Goal: Task Accomplishment & Management: Complete application form

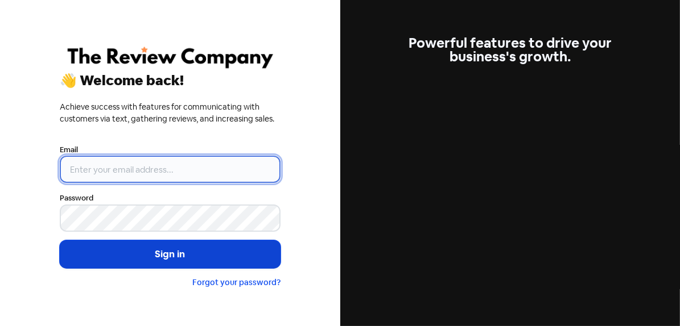
type input "[PERSON_NAME][EMAIL_ADDRESS][DOMAIN_NAME]"
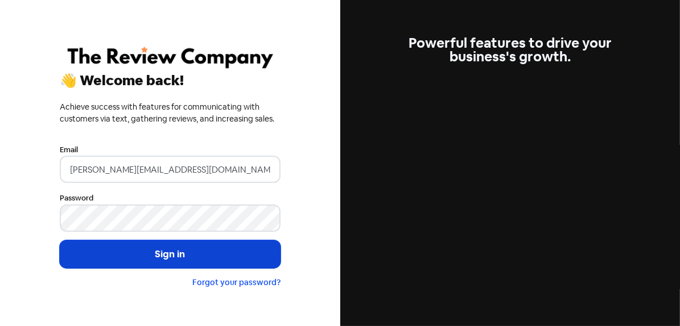
click at [155, 263] on button "Sign in" at bounding box center [170, 255] width 221 height 28
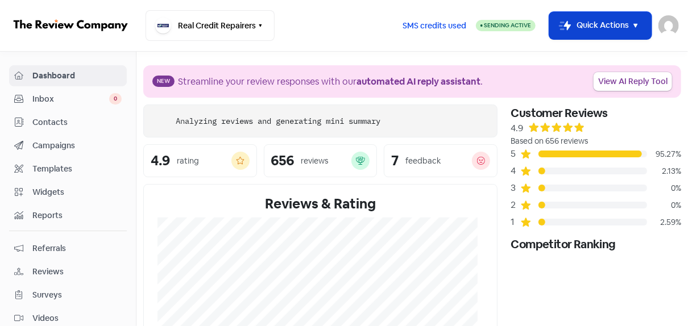
click at [584, 24] on button "Icon For Thunder-move Quick Actions" at bounding box center [600, 25] width 102 height 27
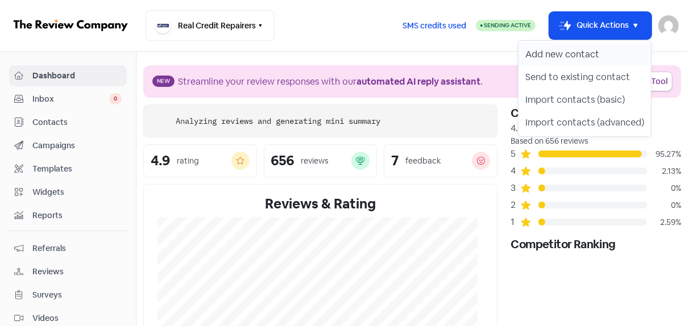
click at [563, 53] on button "Add new contact" at bounding box center [585, 54] width 133 height 23
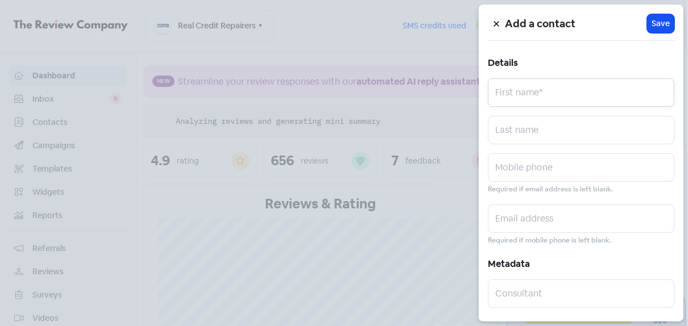
click at [514, 97] on input "text" at bounding box center [581, 92] width 187 height 28
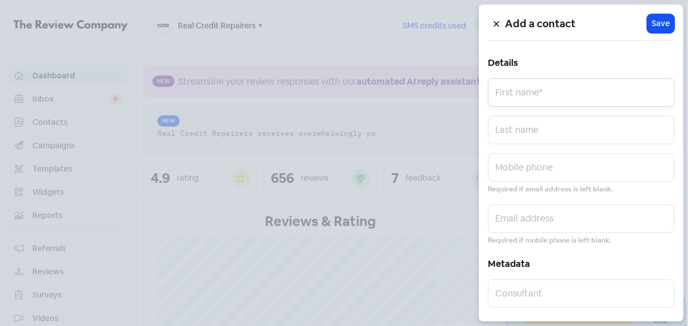
paste input "[PERSON_NAME]"
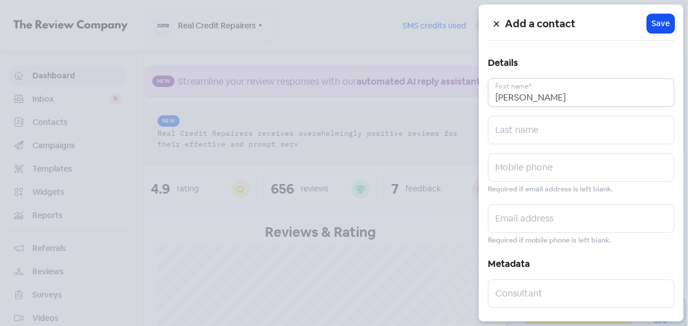
click at [526, 93] on input "[PERSON_NAME]" at bounding box center [581, 92] width 187 height 28
click at [527, 93] on input "[PERSON_NAME]" at bounding box center [581, 92] width 187 height 28
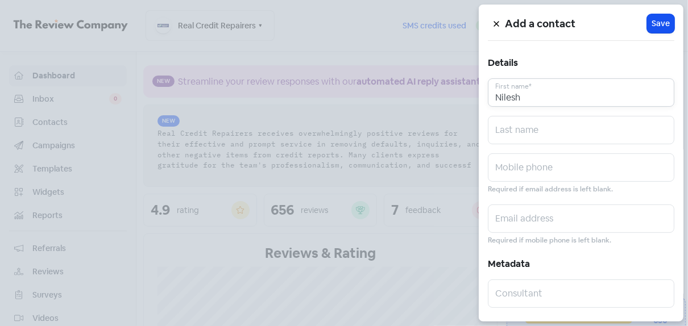
type input "Nilesh"
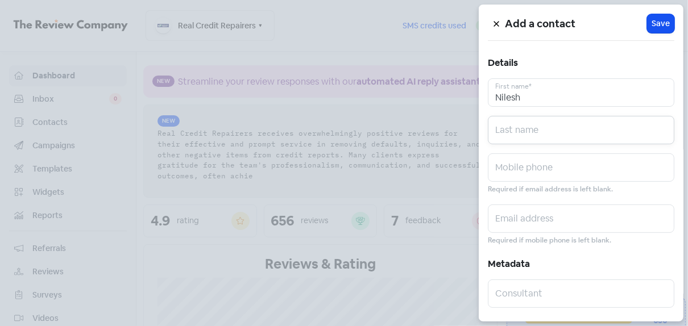
click at [531, 127] on input "text" at bounding box center [581, 130] width 187 height 28
paste input "Sagar"
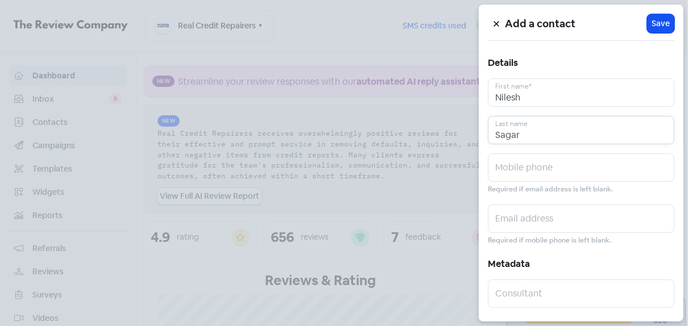
type input "Sagar"
click at [530, 222] on input "text" at bounding box center [581, 219] width 187 height 28
paste input "[EMAIL_ADDRESS][DOMAIN_NAME]"
type input "[EMAIL_ADDRESS][DOMAIN_NAME]"
click at [501, 165] on input "text" at bounding box center [581, 168] width 187 height 28
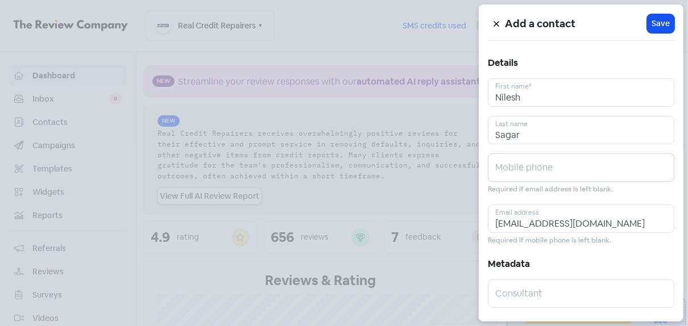
paste input "0450639191"
type input "0450639191"
click at [659, 27] on span "Save" at bounding box center [661, 24] width 18 height 12
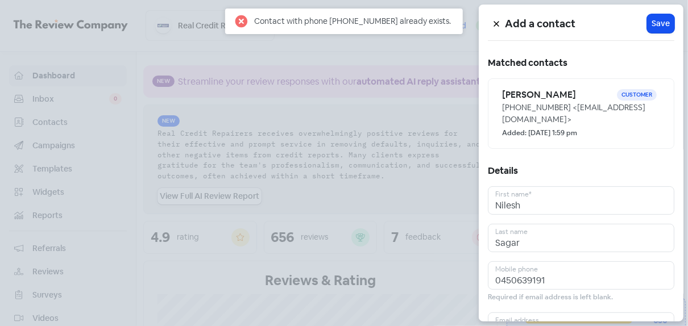
click at [494, 23] on button at bounding box center [496, 24] width 17 height 20
